Goal: Task Accomplishment & Management: Use online tool/utility

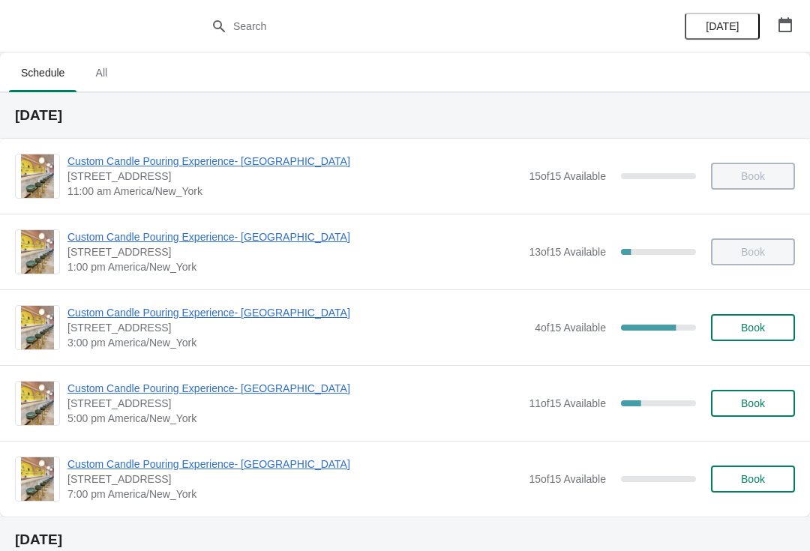
click at [237, 293] on div "Custom Candle Pouring Experience- [GEOGRAPHIC_DATA] [STREET_ADDRESS] 3:00 pm [G…" at bounding box center [405, 328] width 810 height 76
click at [233, 311] on span "Custom Candle Pouring Experience- [GEOGRAPHIC_DATA]" at bounding box center [298, 312] width 460 height 15
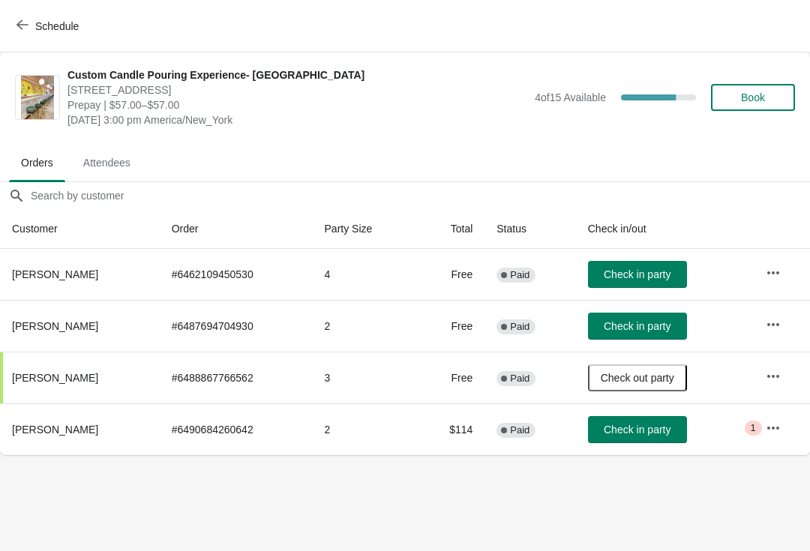
click at [778, 429] on icon "button" at bounding box center [773, 428] width 12 height 3
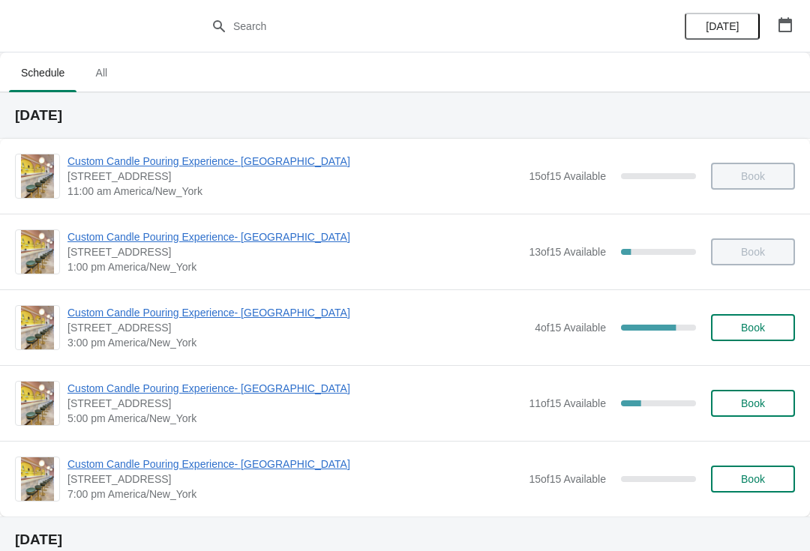
click at [246, 308] on span "Custom Candle Pouring Experience- [GEOGRAPHIC_DATA]" at bounding box center [298, 312] width 460 height 15
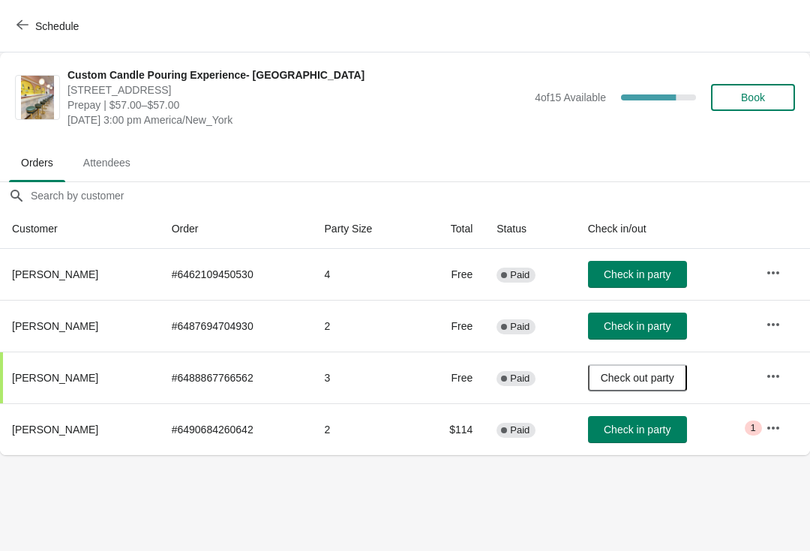
click at [659, 329] on span "Check in party" at bounding box center [637, 326] width 67 height 12
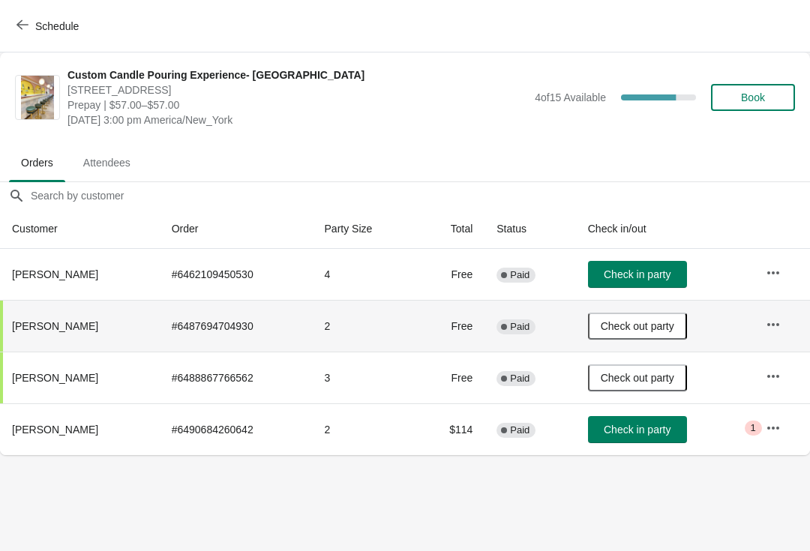
click at [641, 285] on button "Check in party" at bounding box center [637, 274] width 99 height 27
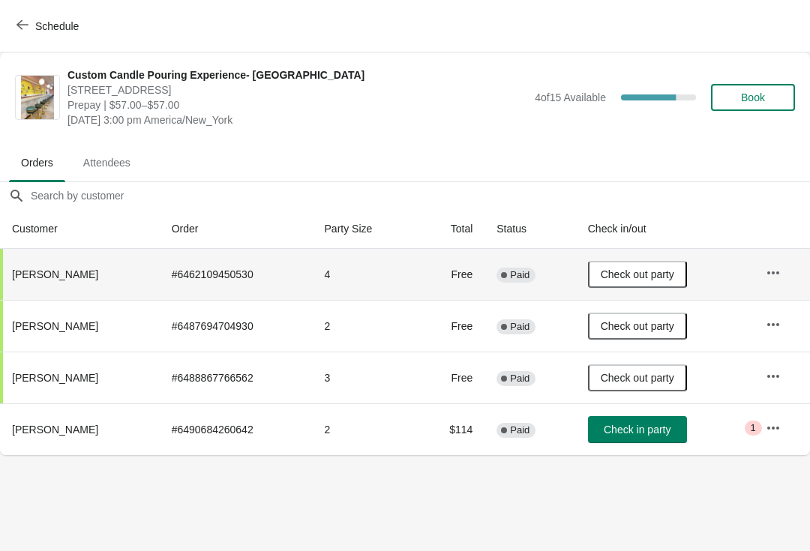
click at [760, 437] on button "button" at bounding box center [773, 428] width 27 height 27
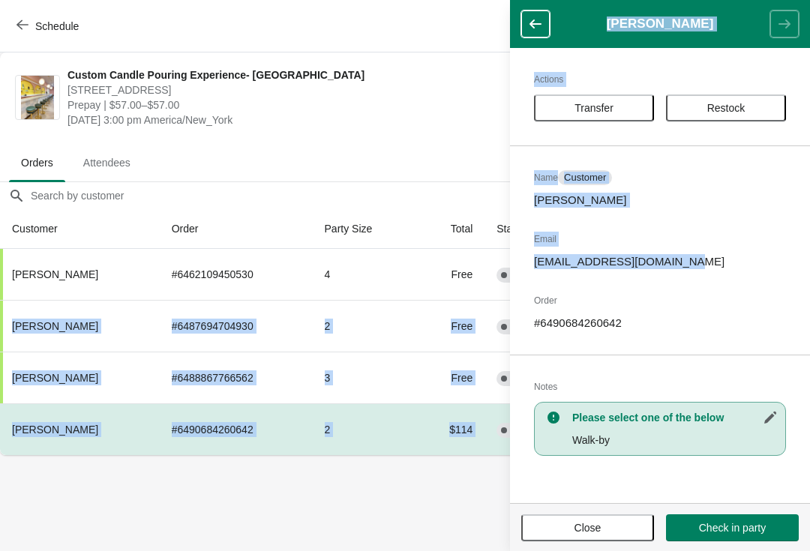
click at [545, 262] on p "[EMAIL_ADDRESS][DOMAIN_NAME]" at bounding box center [660, 261] width 252 height 15
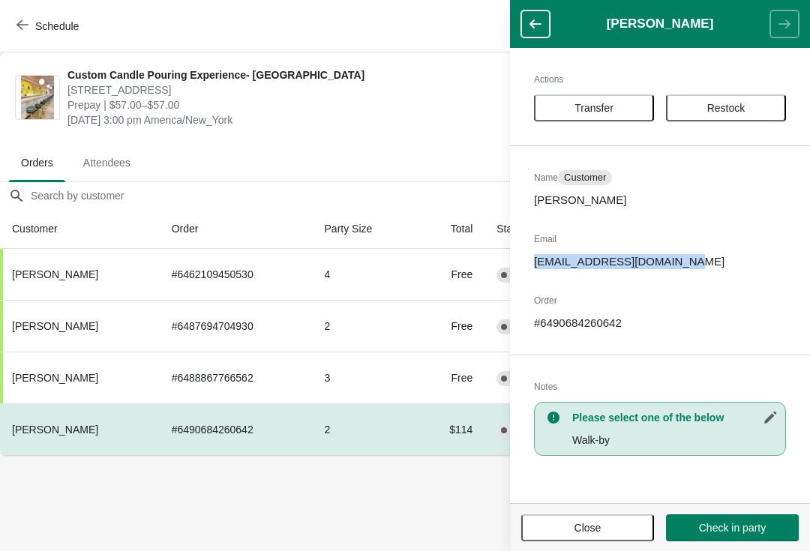
click at [578, 538] on button "Close" at bounding box center [587, 528] width 133 height 27
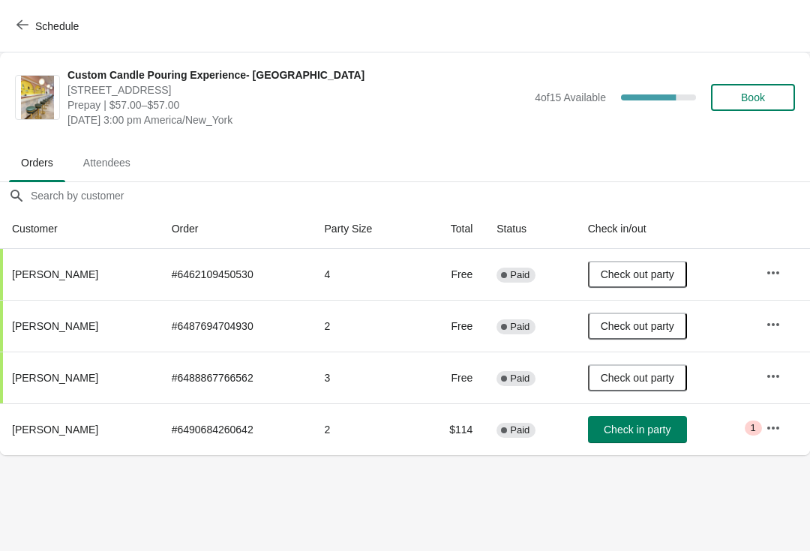
click at [645, 431] on span "Check in party" at bounding box center [637, 430] width 67 height 12
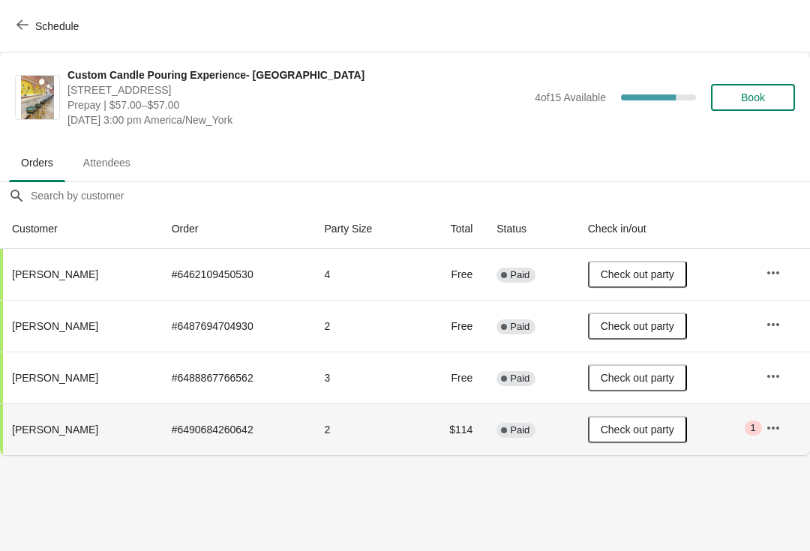
click at [28, 28] on icon "button" at bounding box center [23, 25] width 12 height 12
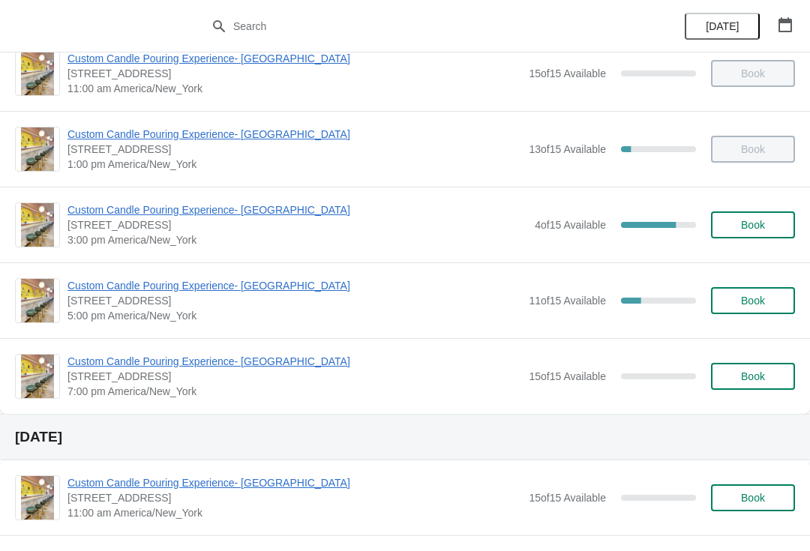
scroll to position [101, 0]
